Goal: Task Accomplishment & Management: Use online tool/utility

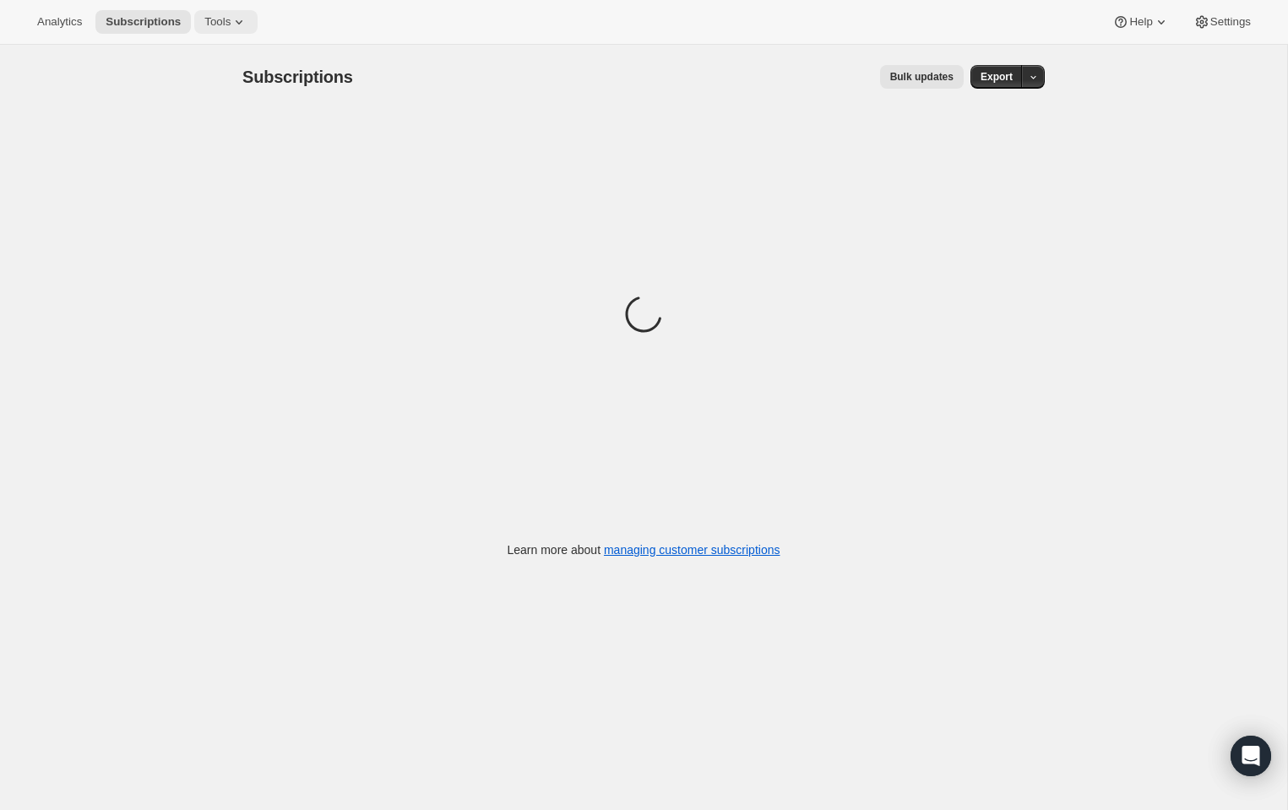
click at [231, 21] on span "Tools" at bounding box center [217, 22] width 26 height 14
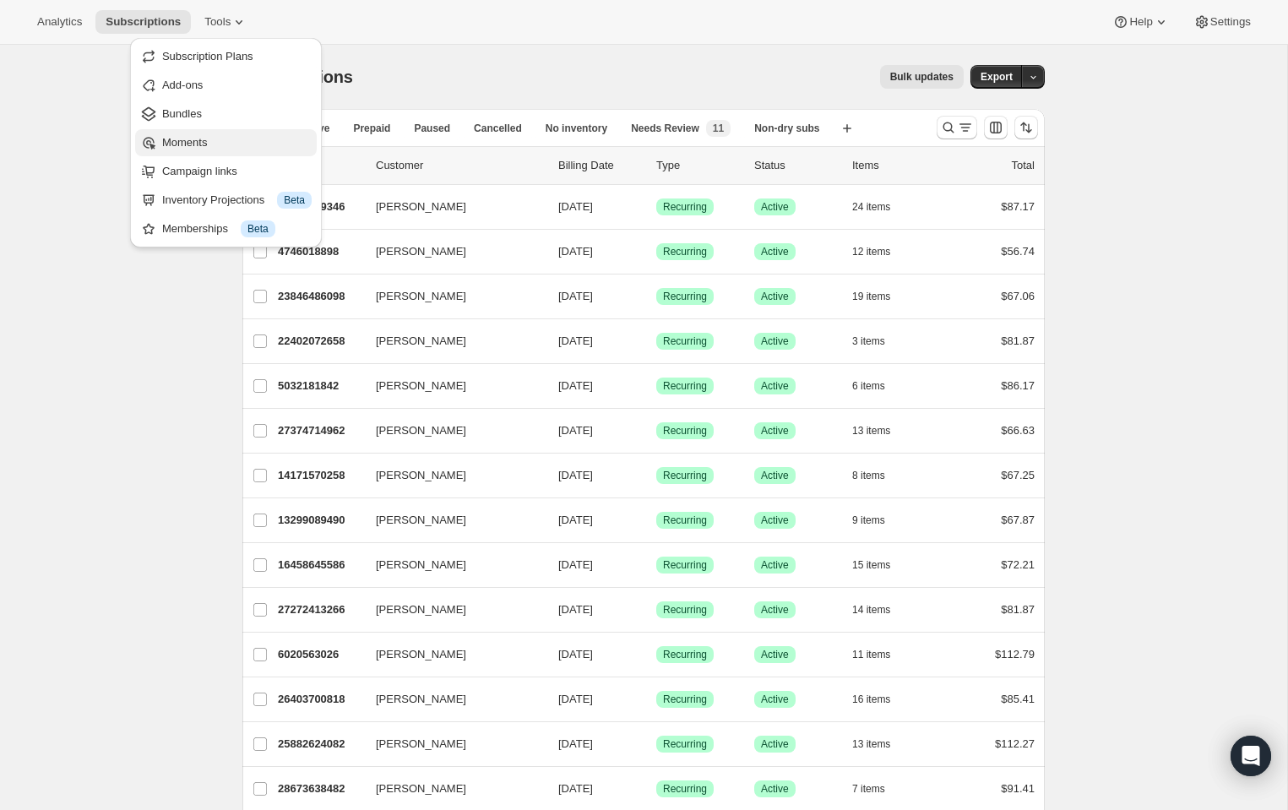
click at [207, 142] on span "Moments" at bounding box center [184, 142] width 45 height 13
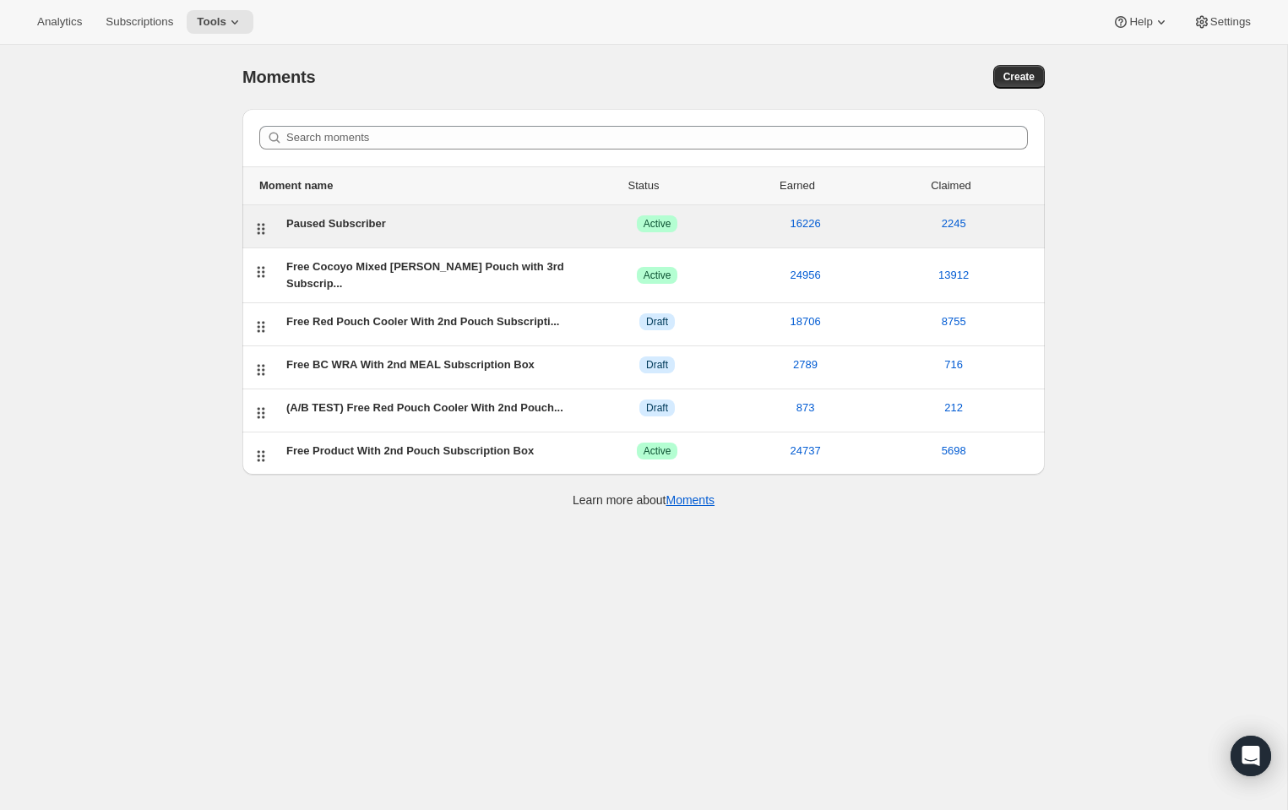
click at [352, 229] on div "Paused Subscriber" at bounding box center [434, 223] width 297 height 17
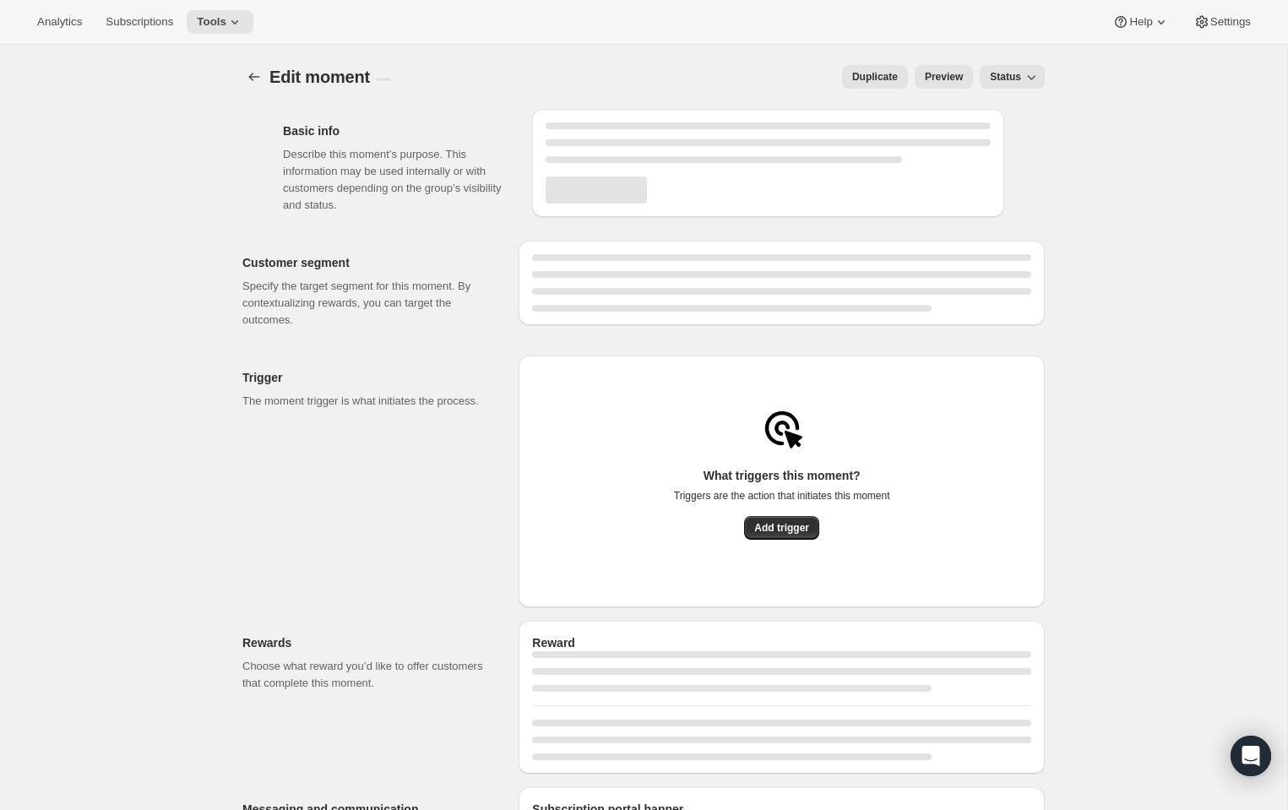
select select "subscribesTo"
select select "none"
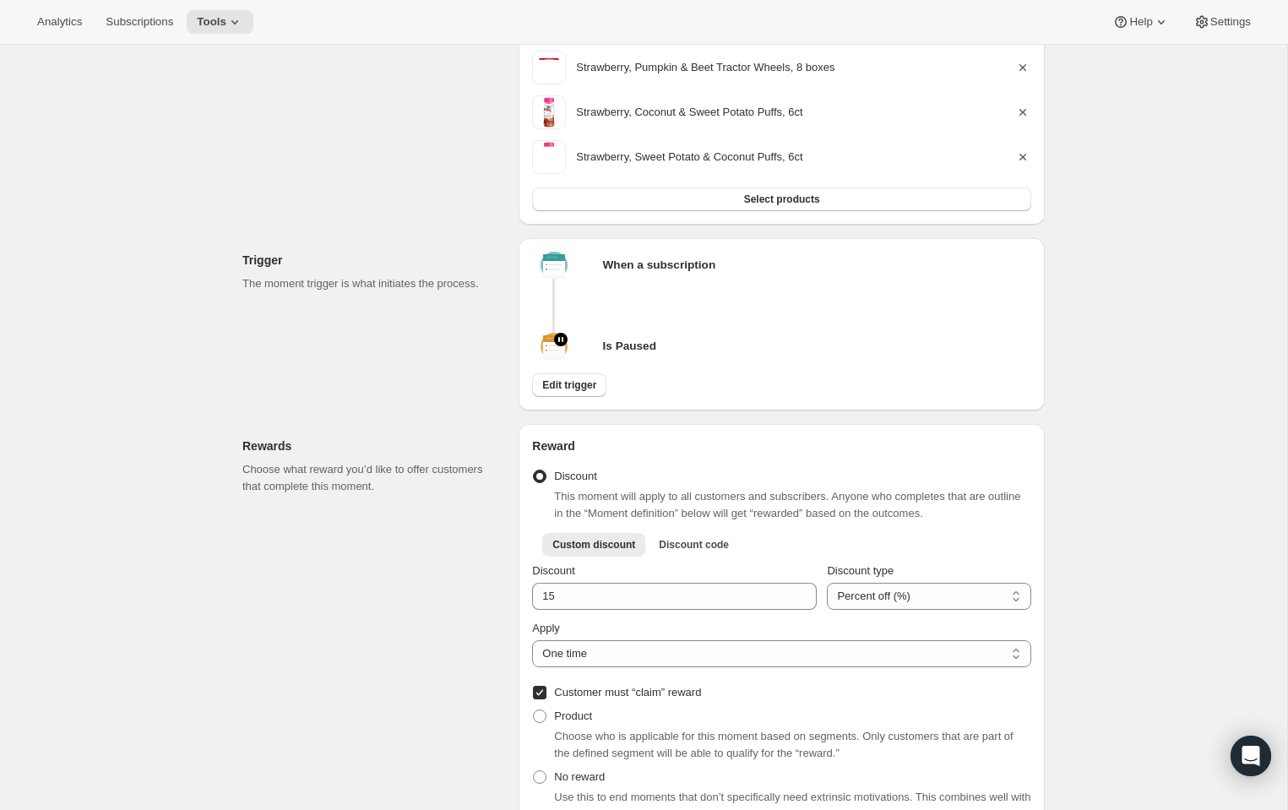
scroll to position [1602, 0]
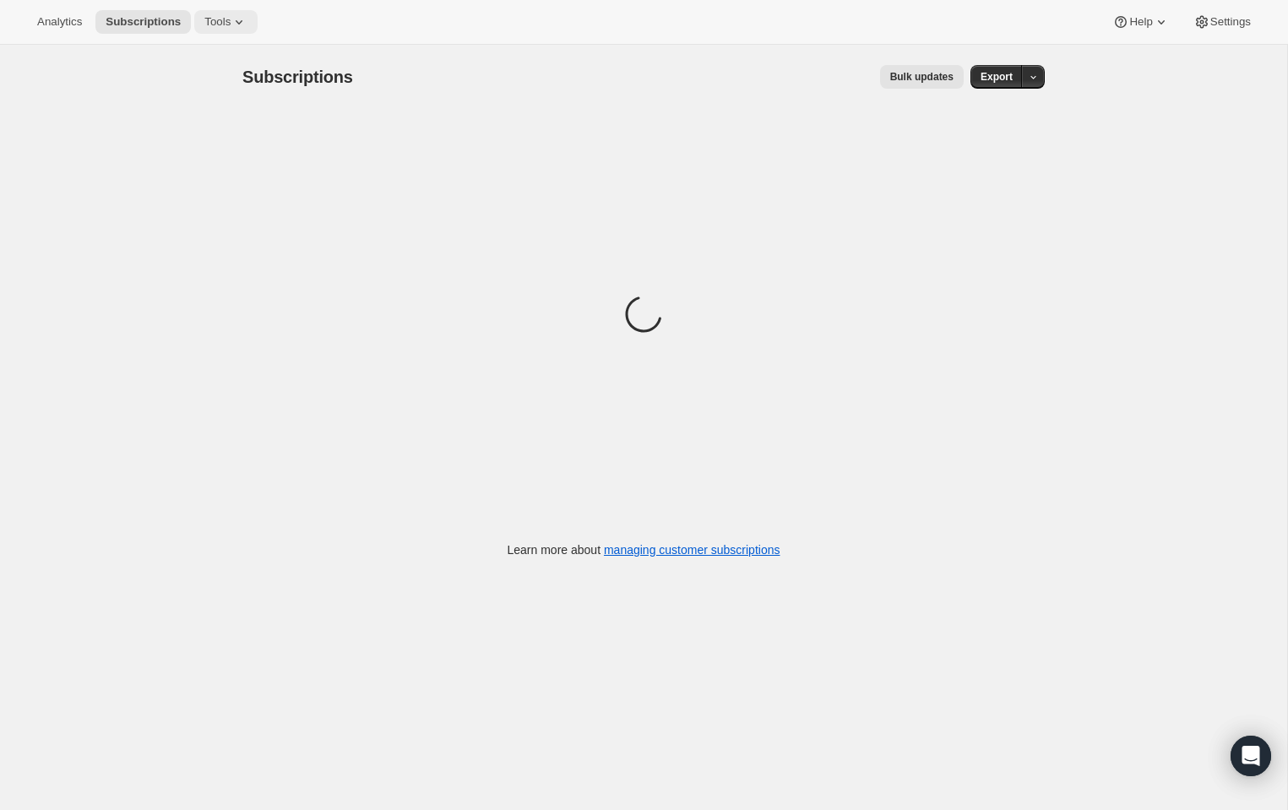
click at [224, 14] on button "Tools" at bounding box center [225, 22] width 63 height 24
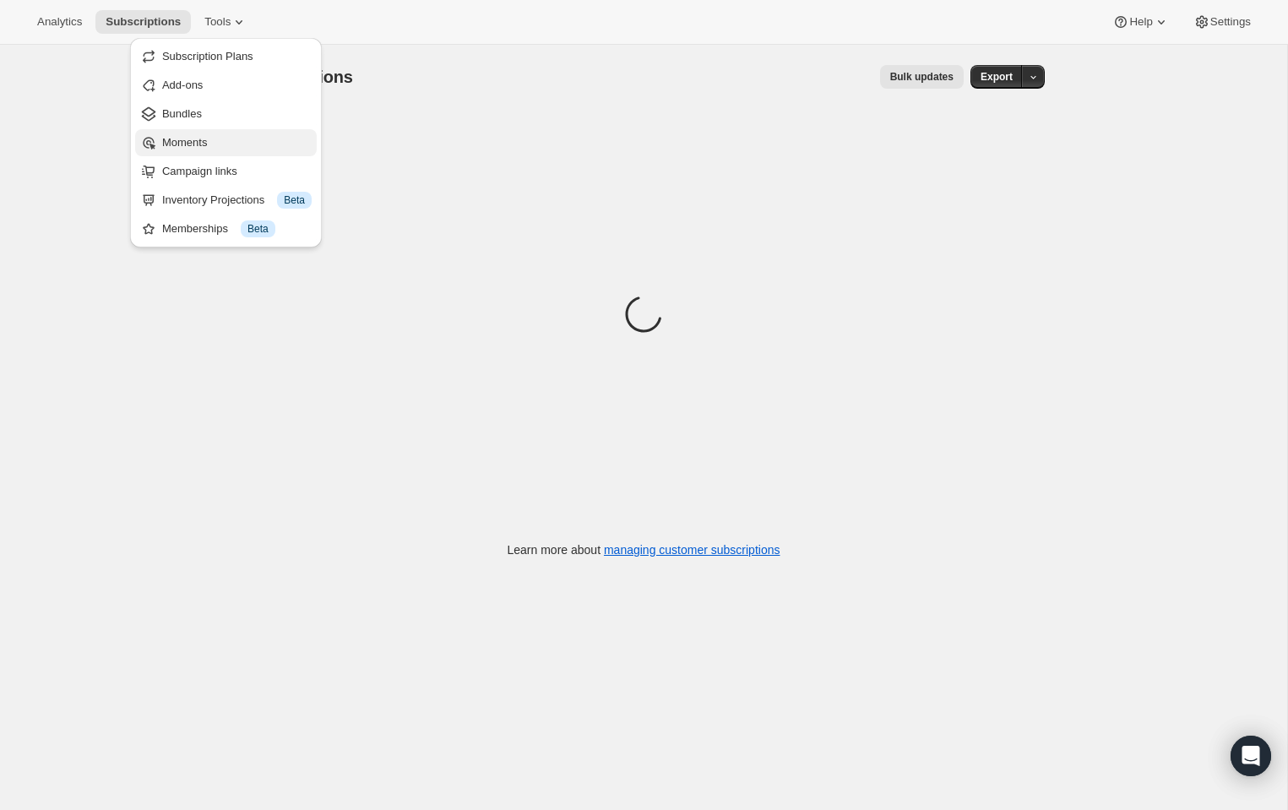
click at [243, 140] on span "Moments" at bounding box center [237, 142] width 150 height 17
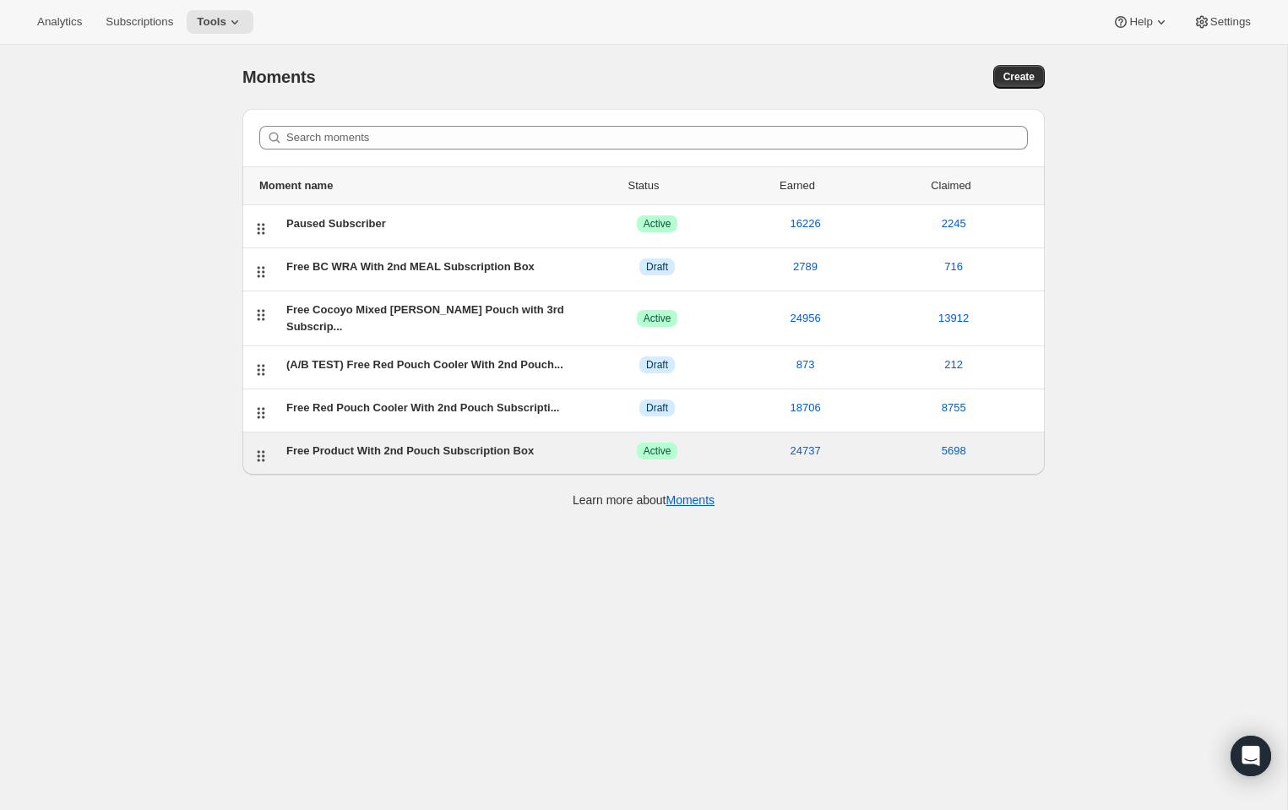
click at [425, 443] on div "Free Product With 2nd Pouch Subscription Box" at bounding box center [434, 451] width 297 height 17
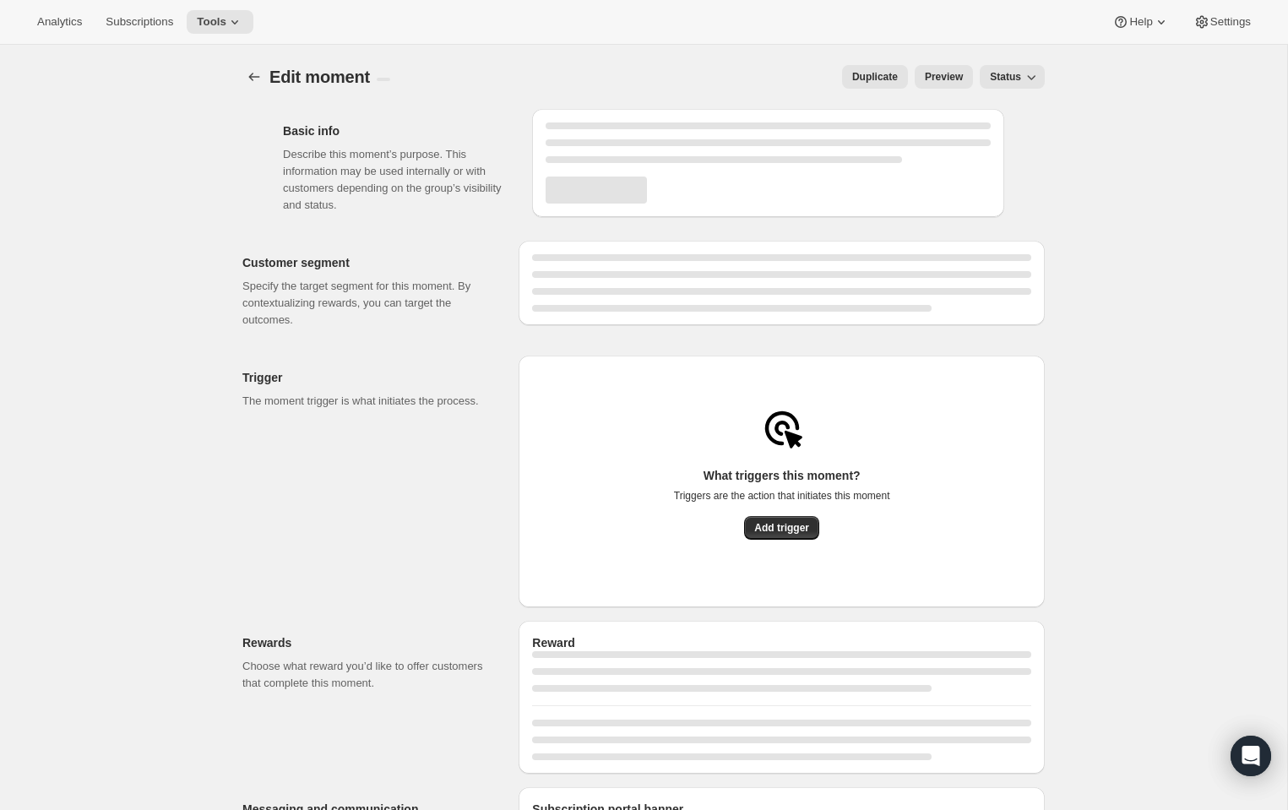
select select "subscribesTo"
select select "none"
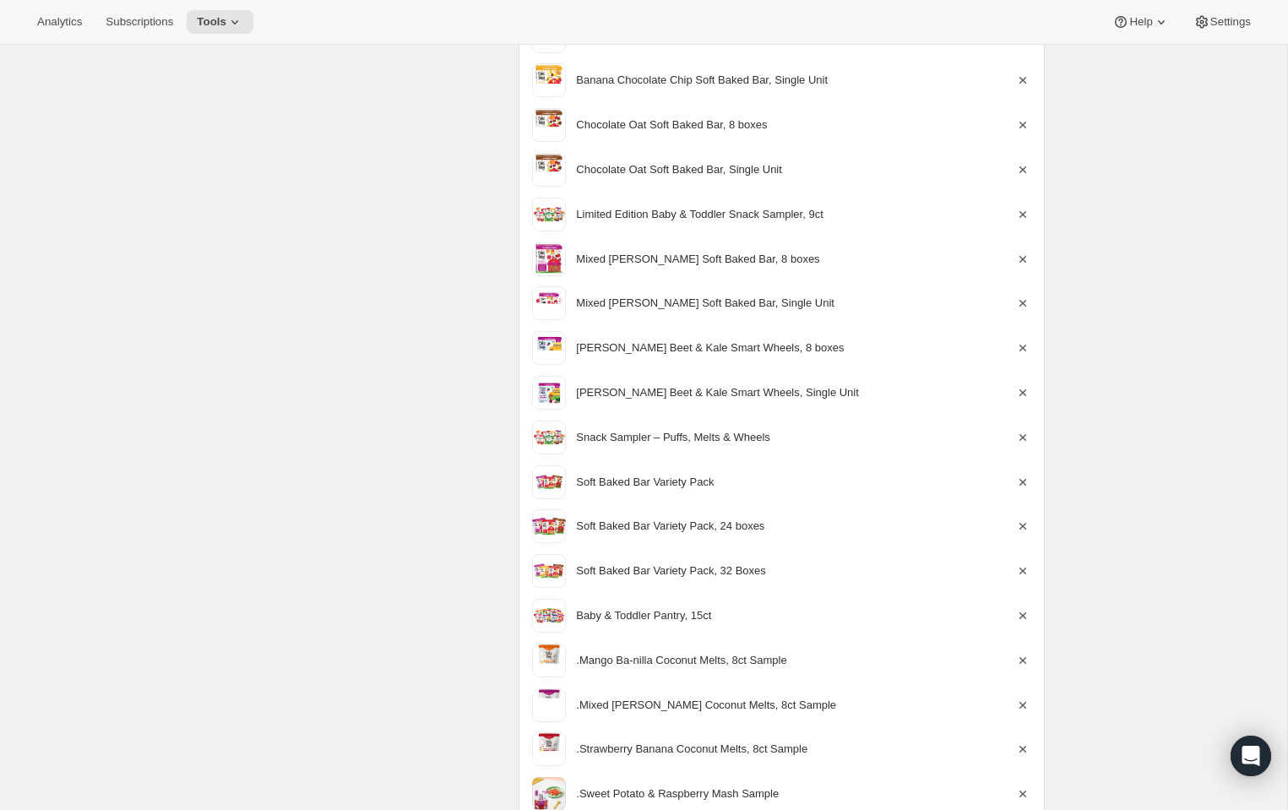
scroll to position [821, 0]
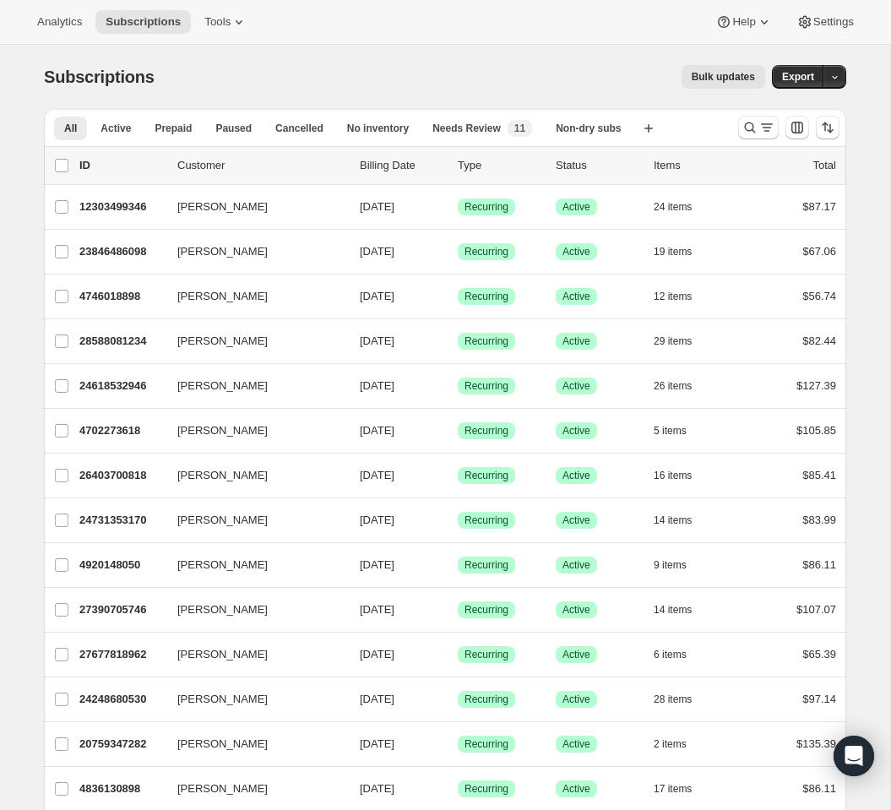
click at [218, 36] on div "Analytics Subscriptions Tools Help Settings" at bounding box center [445, 22] width 891 height 45
click at [221, 25] on span "Tools" at bounding box center [217, 22] width 26 height 14
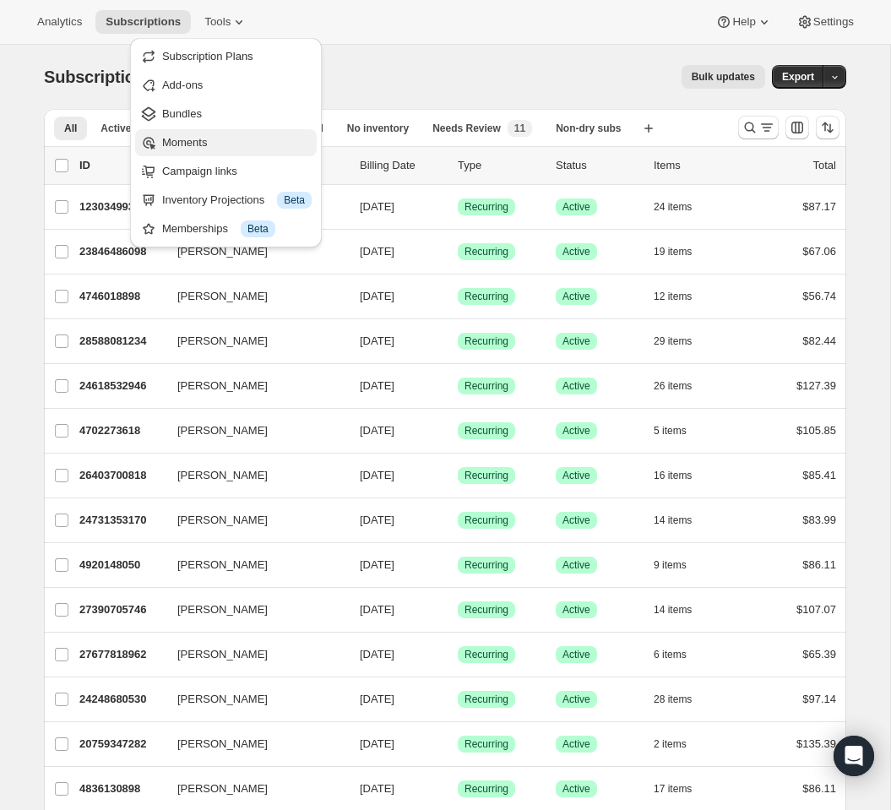
click at [255, 142] on span "Moments" at bounding box center [237, 142] width 150 height 17
